Goal: Task Accomplishment & Management: Use online tool/utility

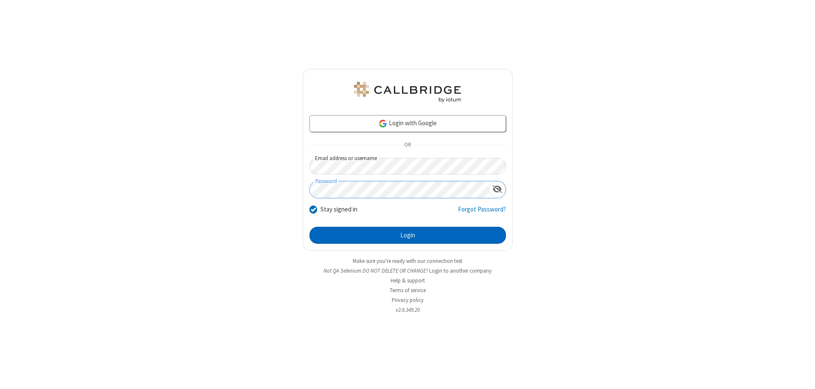
click at [408, 235] on button "Login" at bounding box center [408, 235] width 197 height 17
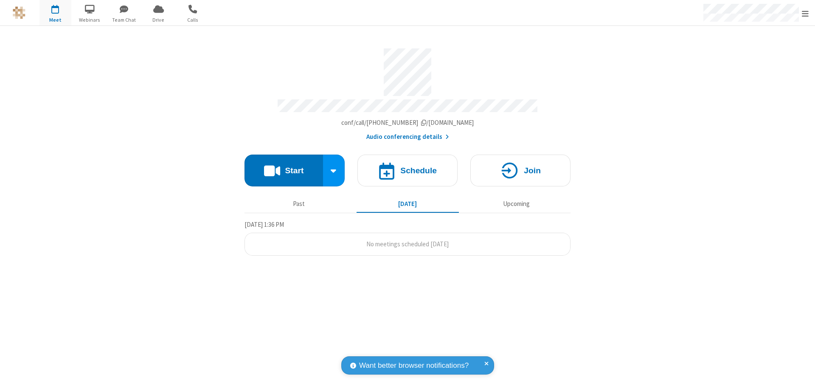
click at [284, 166] on button "Start" at bounding box center [284, 171] width 79 height 32
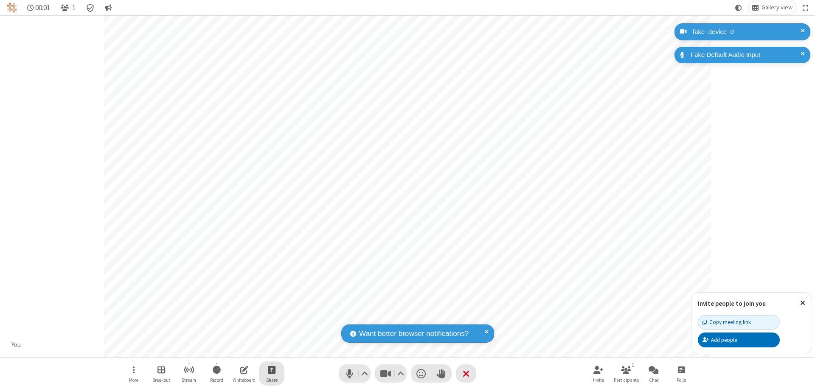
click at [272, 369] on span "Start sharing" at bounding box center [272, 369] width 8 height 11
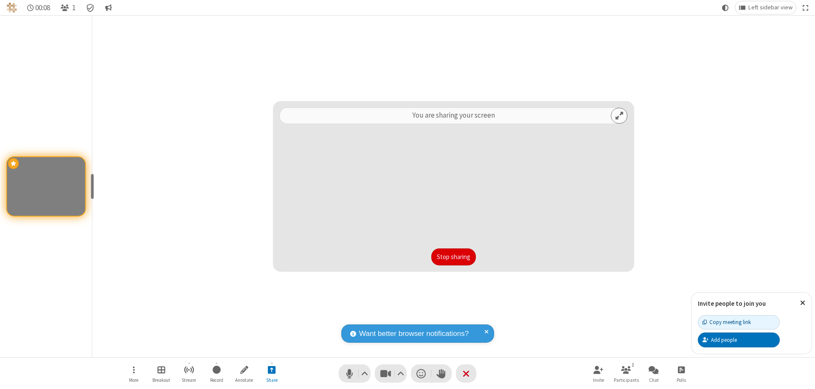
click at [453, 257] on button "Stop sharing" at bounding box center [453, 256] width 45 height 17
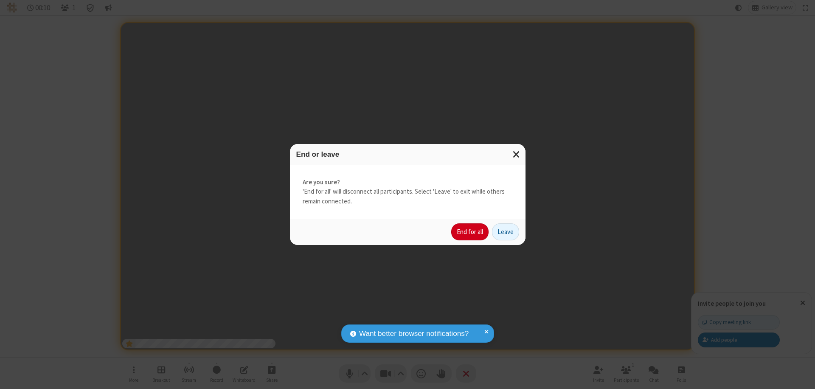
click at [470, 232] on button "End for all" at bounding box center [469, 231] width 37 height 17
